Goal: Check status: Check status

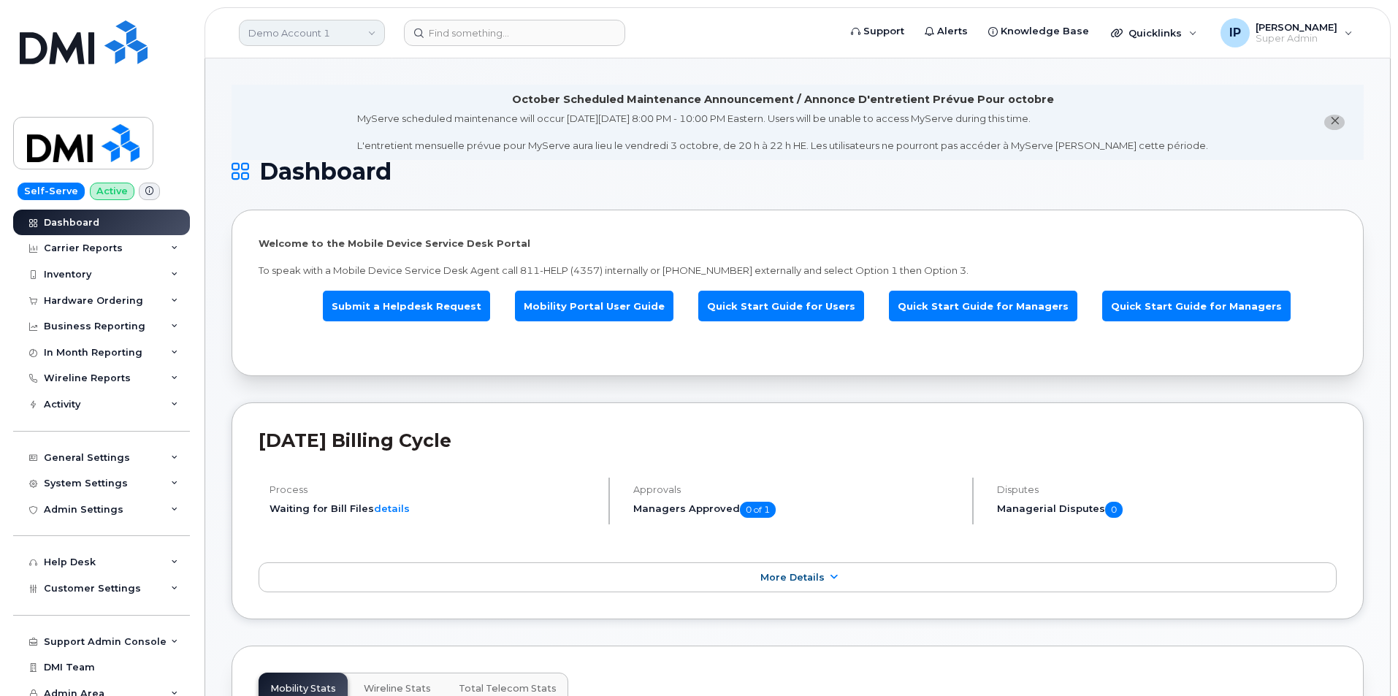
click at [343, 27] on link "Demo Account 1" at bounding box center [312, 33] width 146 height 26
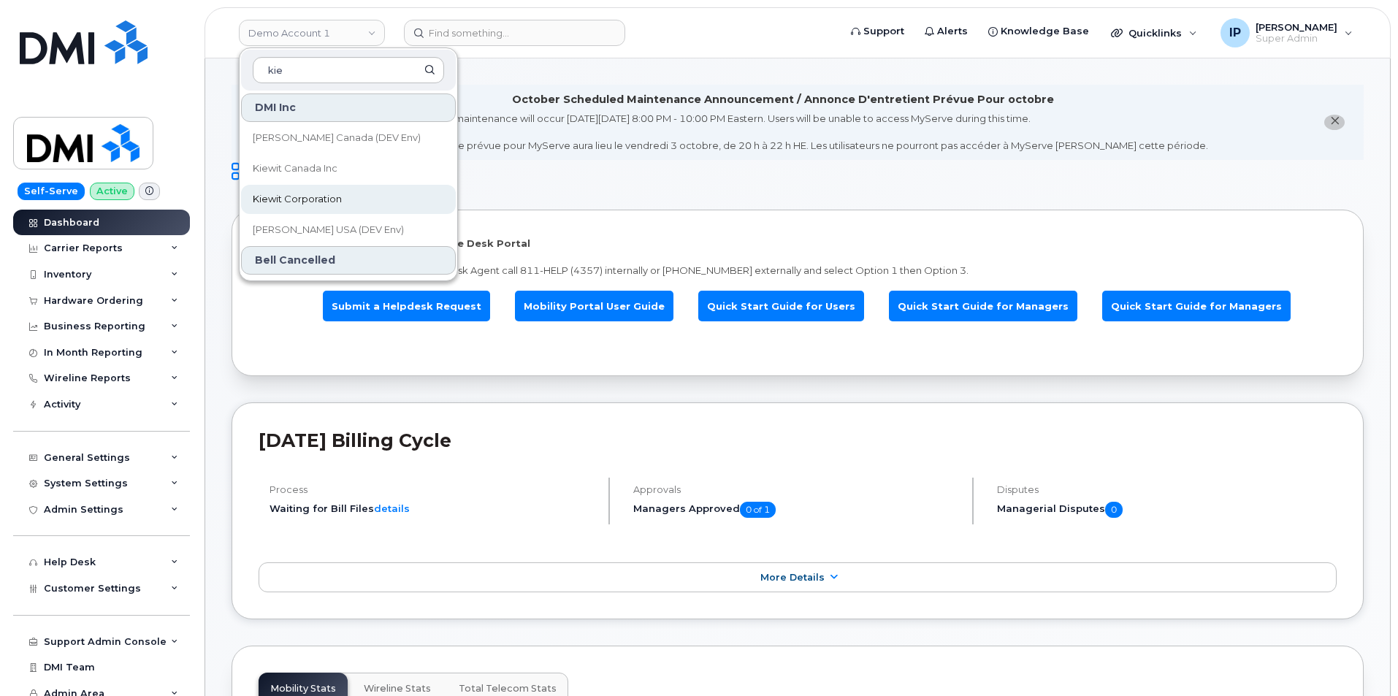
type input "kie"
click at [335, 196] on span "Kiewit Corporation" at bounding box center [297, 199] width 89 height 15
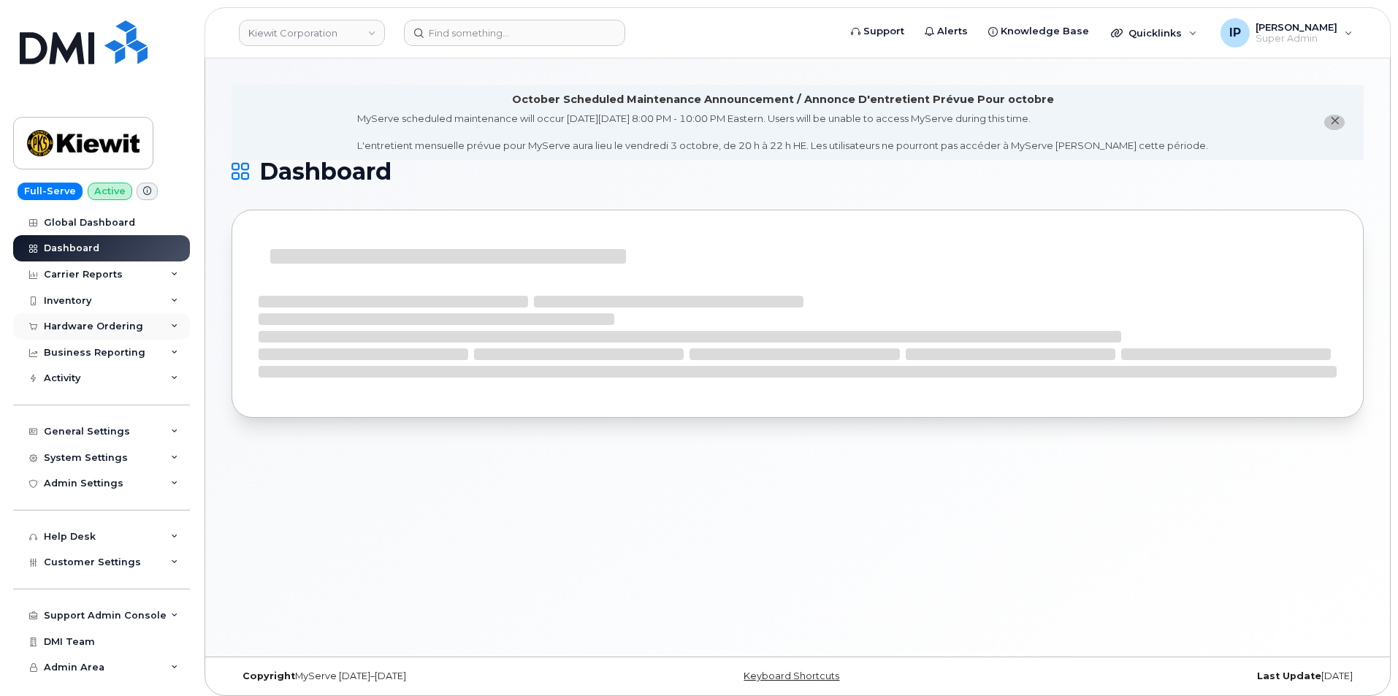
click at [83, 328] on div "Hardware Ordering" at bounding box center [93, 327] width 99 height 12
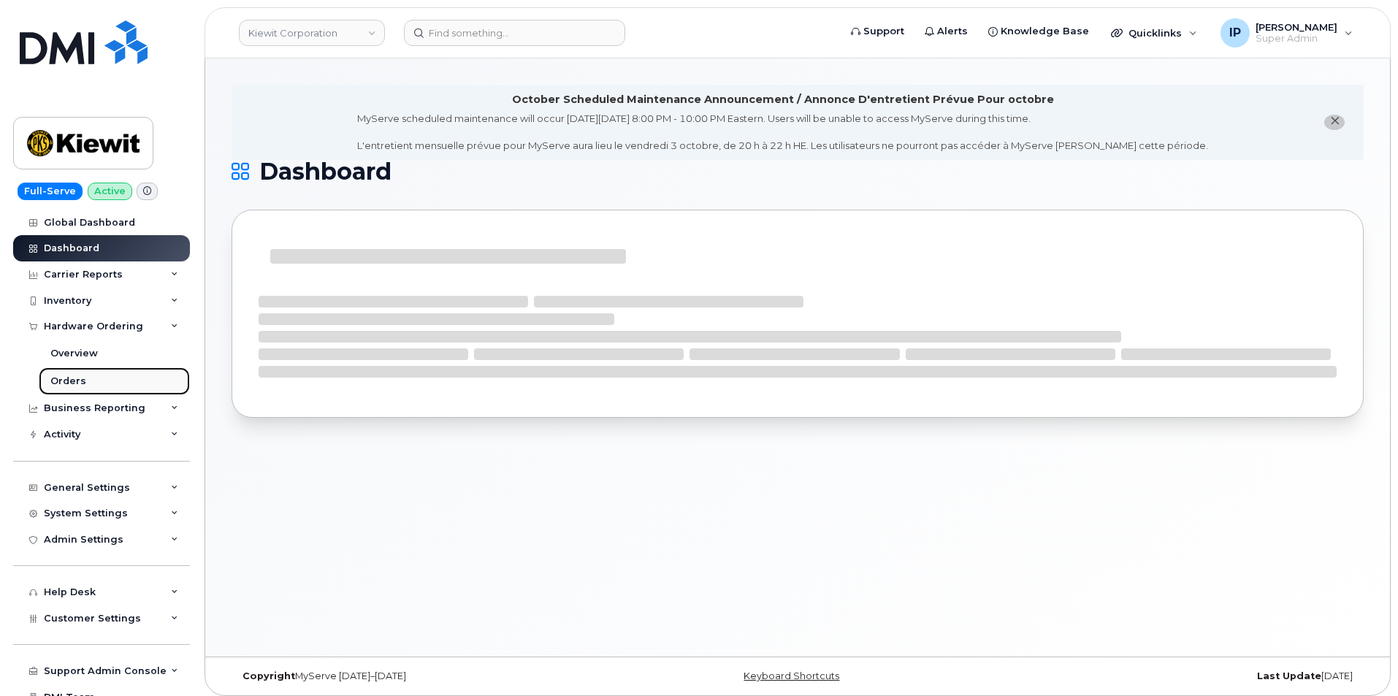
click at [80, 378] on div "Orders" at bounding box center [68, 381] width 36 height 13
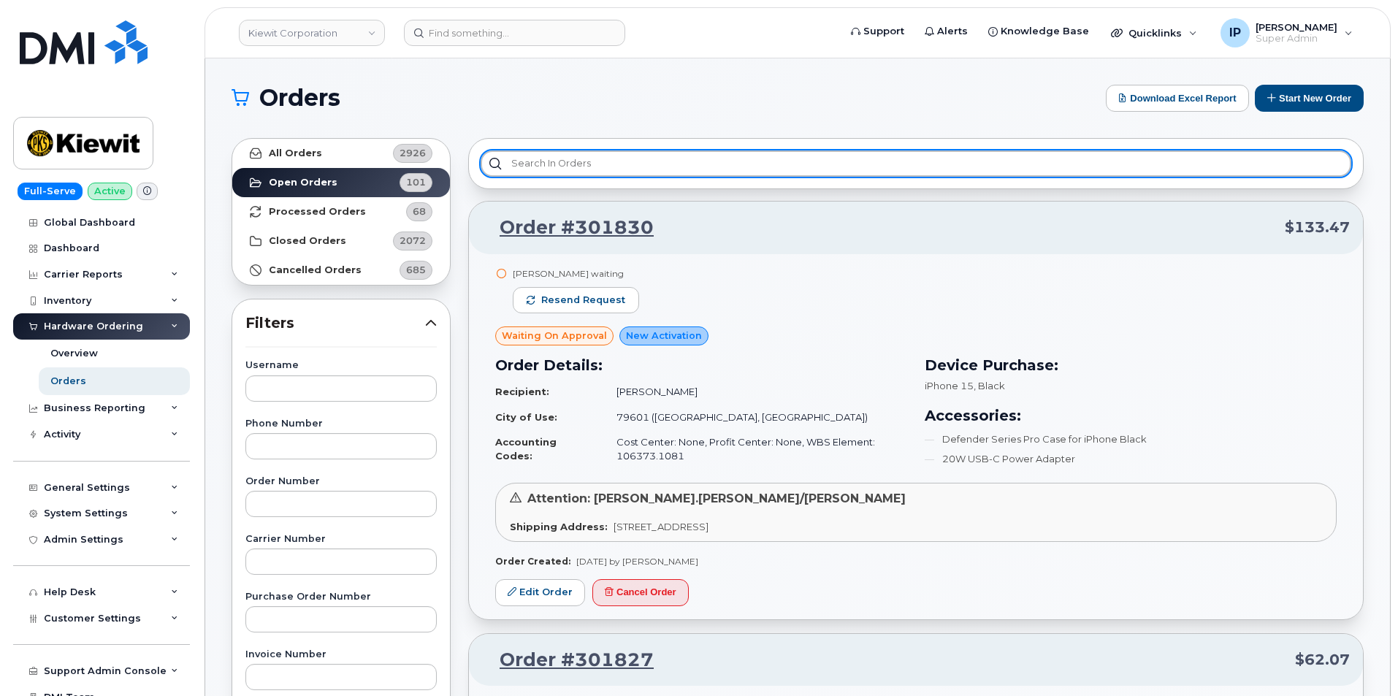
click at [562, 167] on input "text" at bounding box center [916, 163] width 871 height 26
paste input "301821"
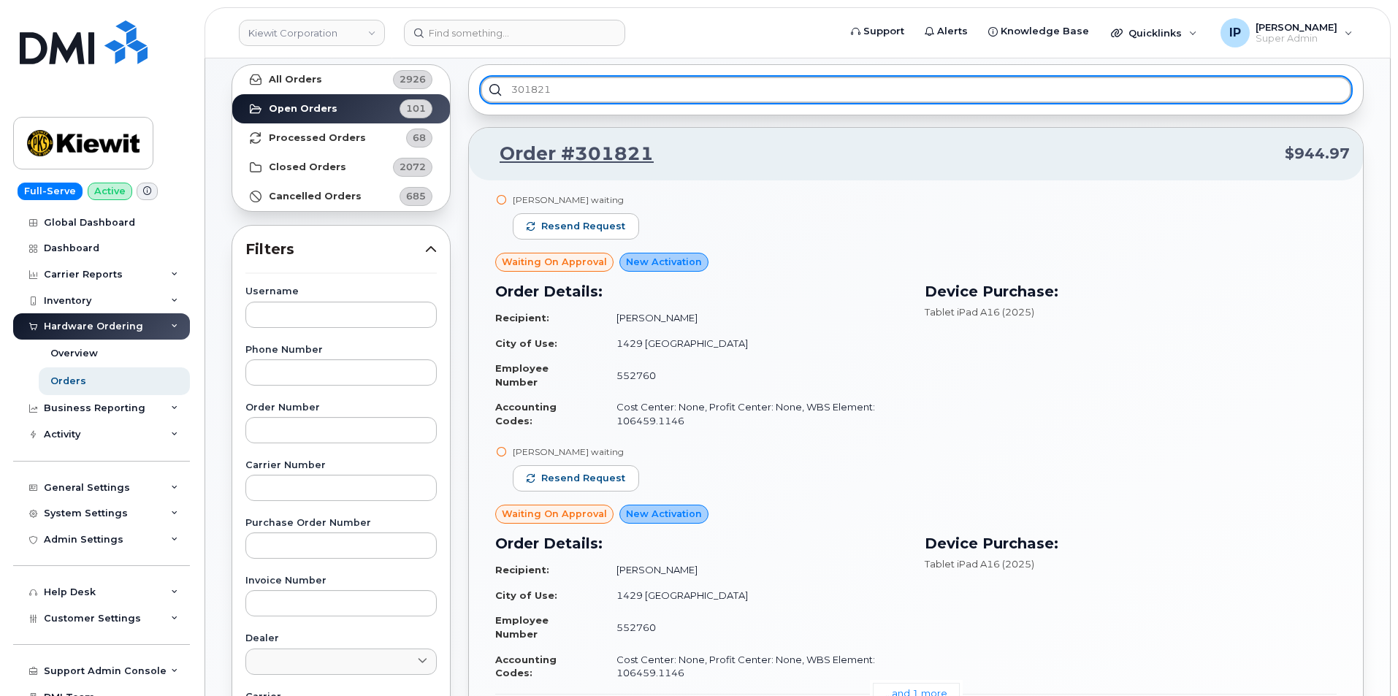
scroll to position [73, 0]
type input "301821"
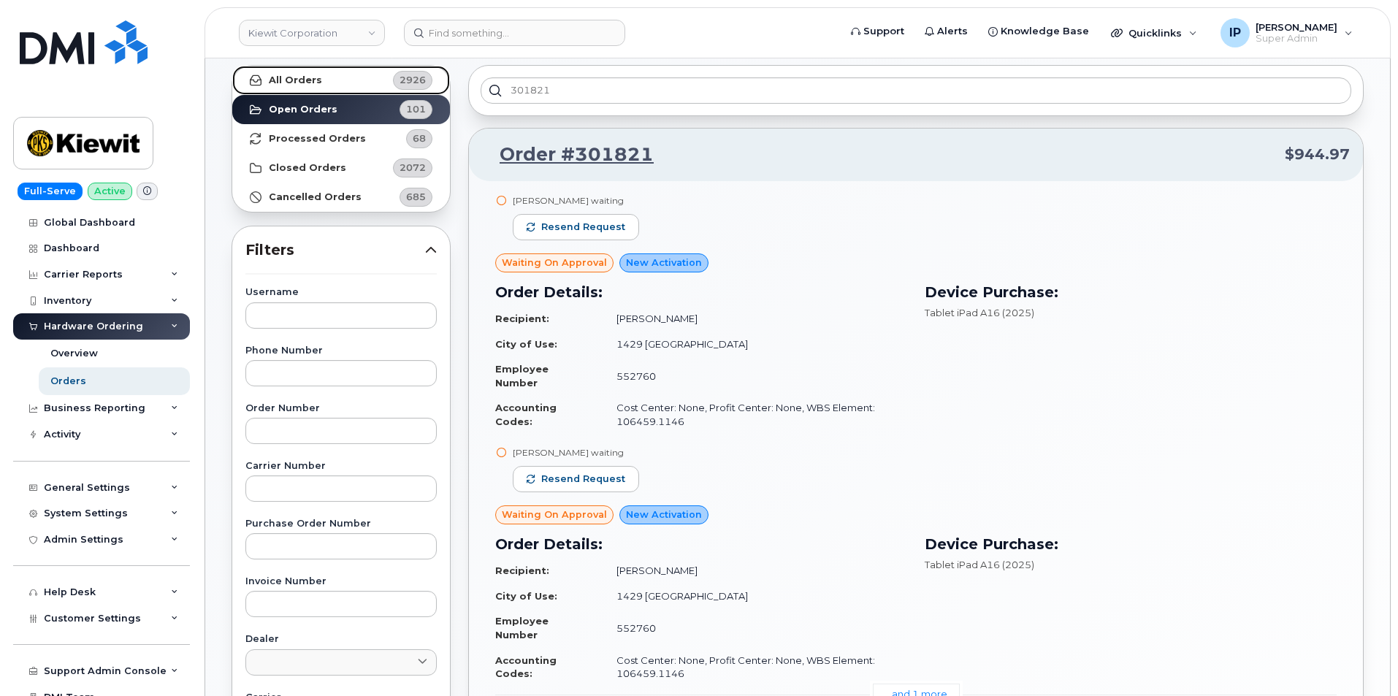
click at [362, 77] on link "All Orders 2926" at bounding box center [341, 80] width 218 height 29
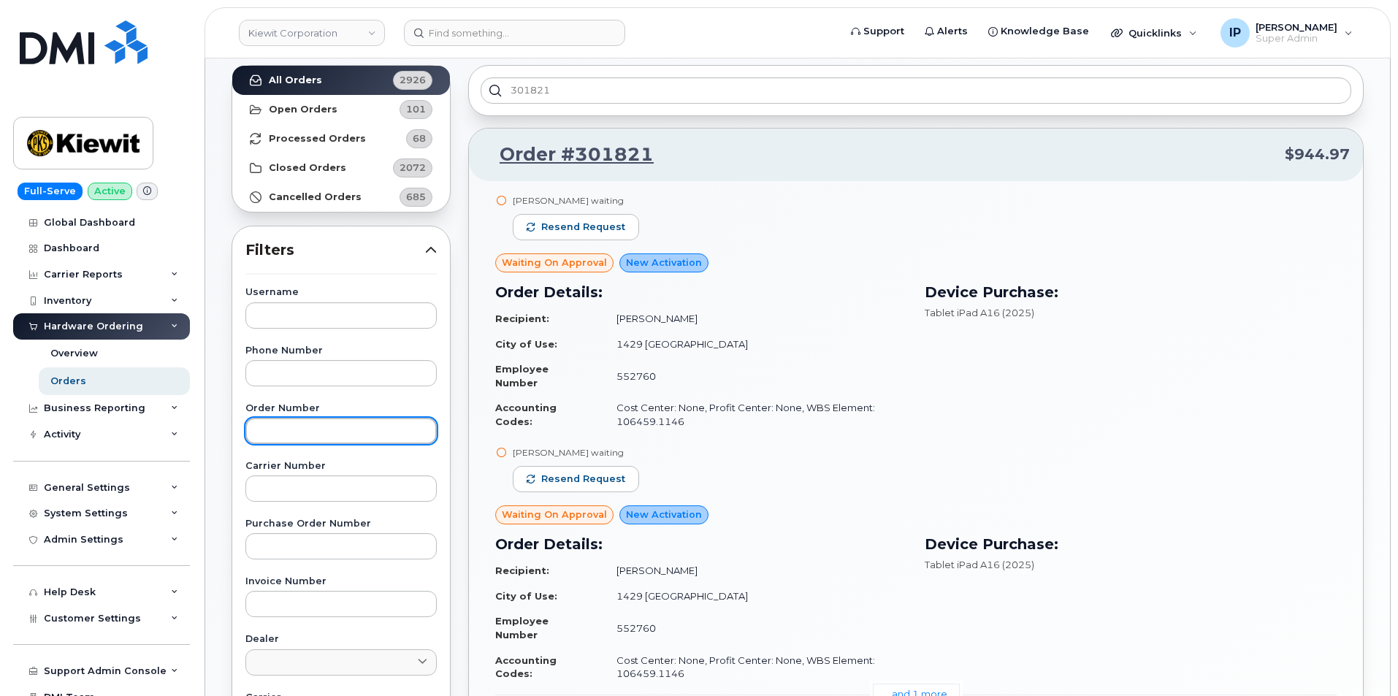
click at [335, 425] on input "text" at bounding box center [340, 431] width 191 height 26
paste input "301821"
type input "301821"
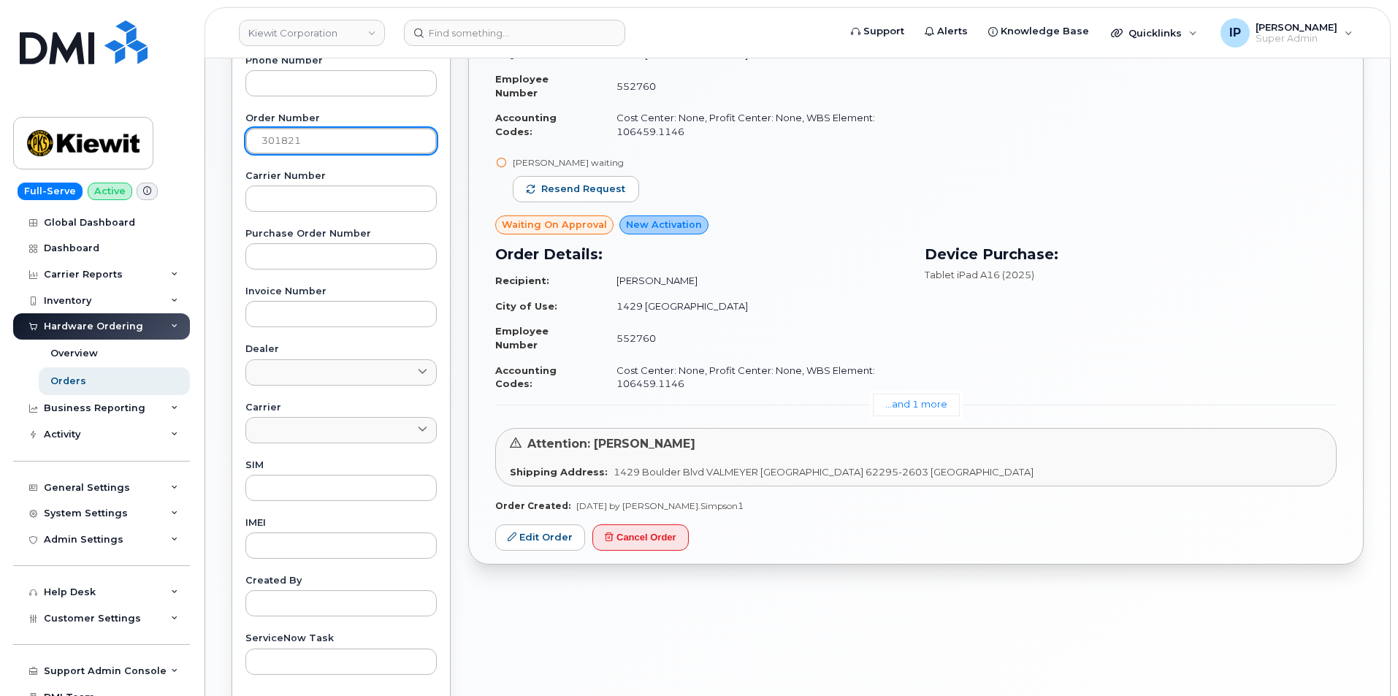
scroll to position [365, 0]
click at [902, 400] on link "...and 1 more" at bounding box center [916, 402] width 87 height 23
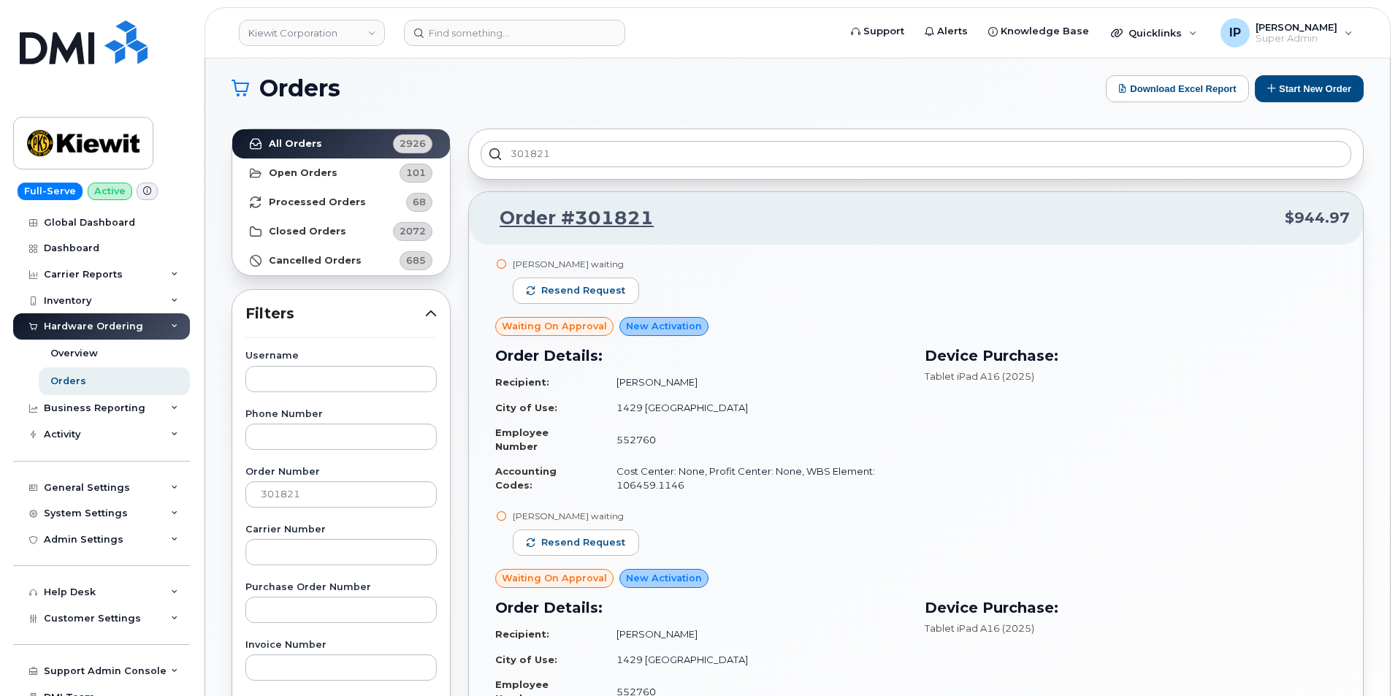
scroll to position [0, 0]
